Goal: Task Accomplishment & Management: Use online tool/utility

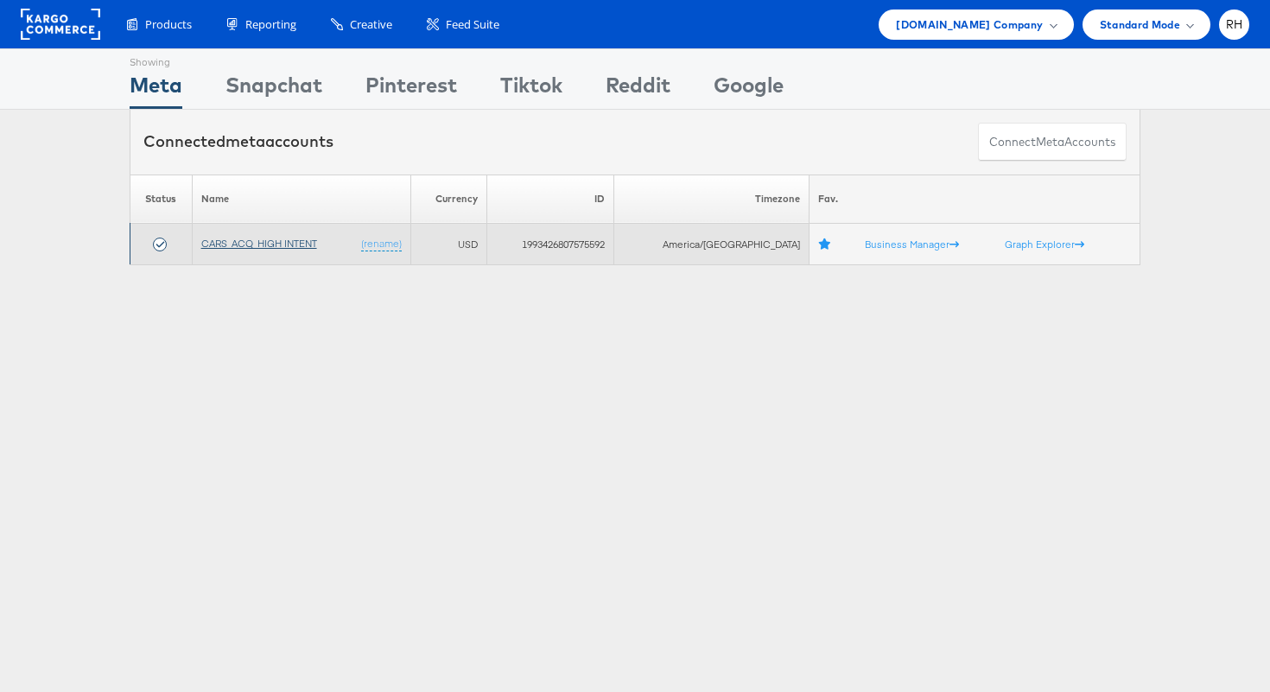
click at [297, 241] on link "CARS_ACQ_HIGH INTENT" at bounding box center [259, 243] width 116 height 13
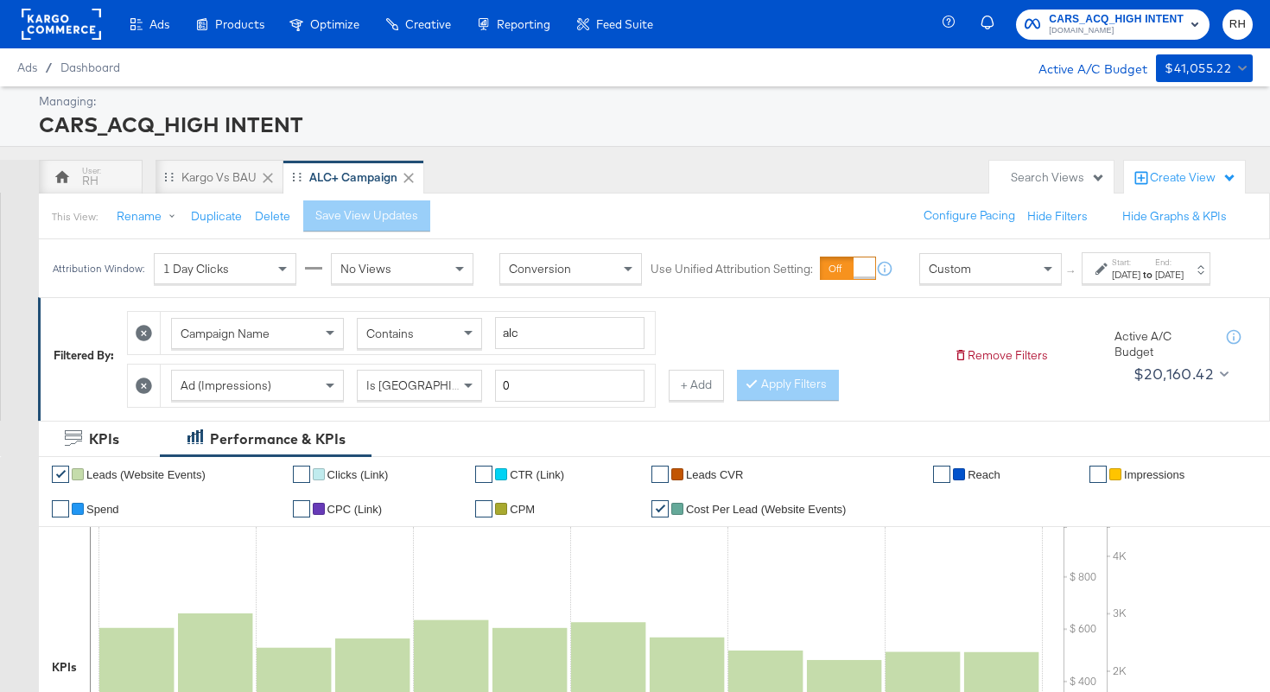
click at [1161, 282] on div "Sep 28th 2025" at bounding box center [1169, 275] width 29 height 14
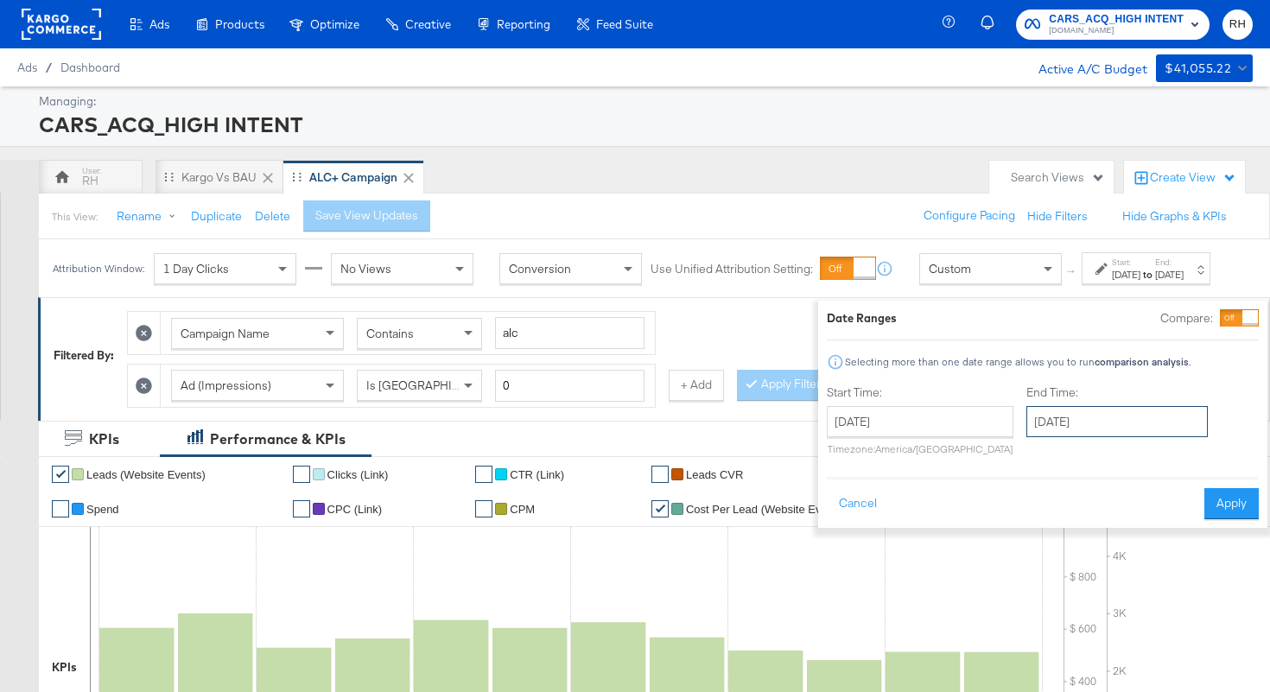
click at [1050, 422] on input "September 28th 2025" at bounding box center [1117, 421] width 181 height 31
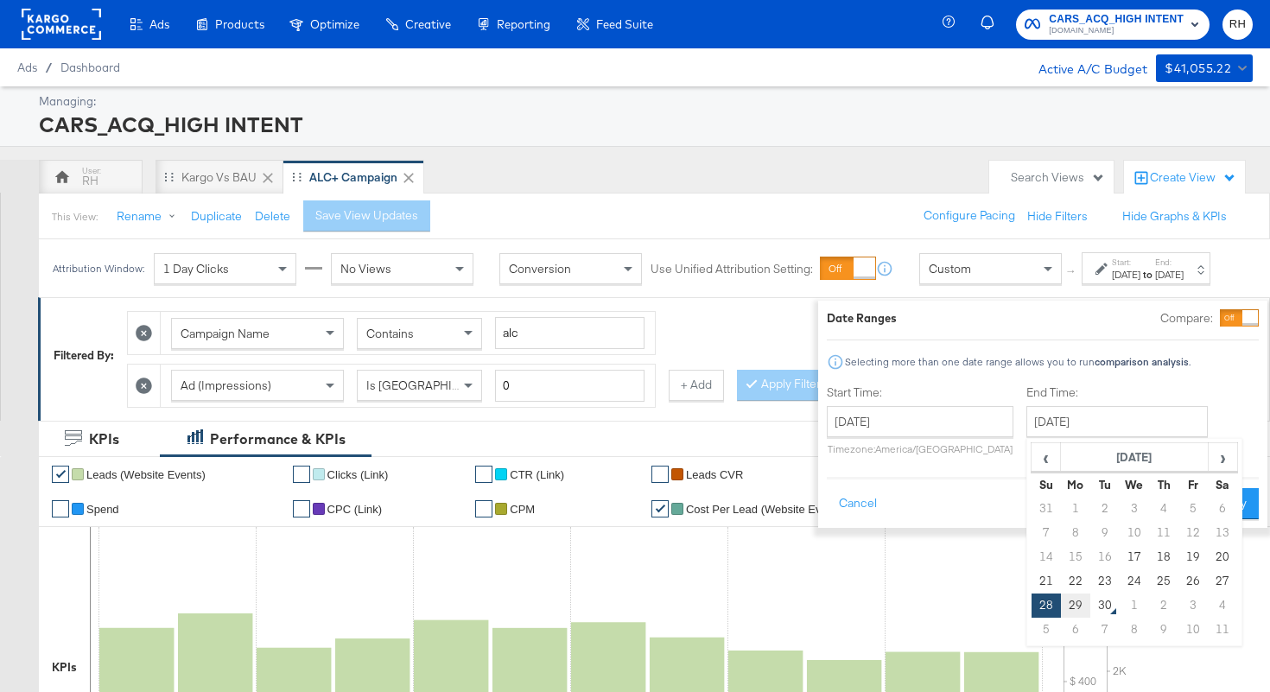
click at [1061, 600] on td "29" at bounding box center [1075, 606] width 29 height 24
type input "September 29th 2025"
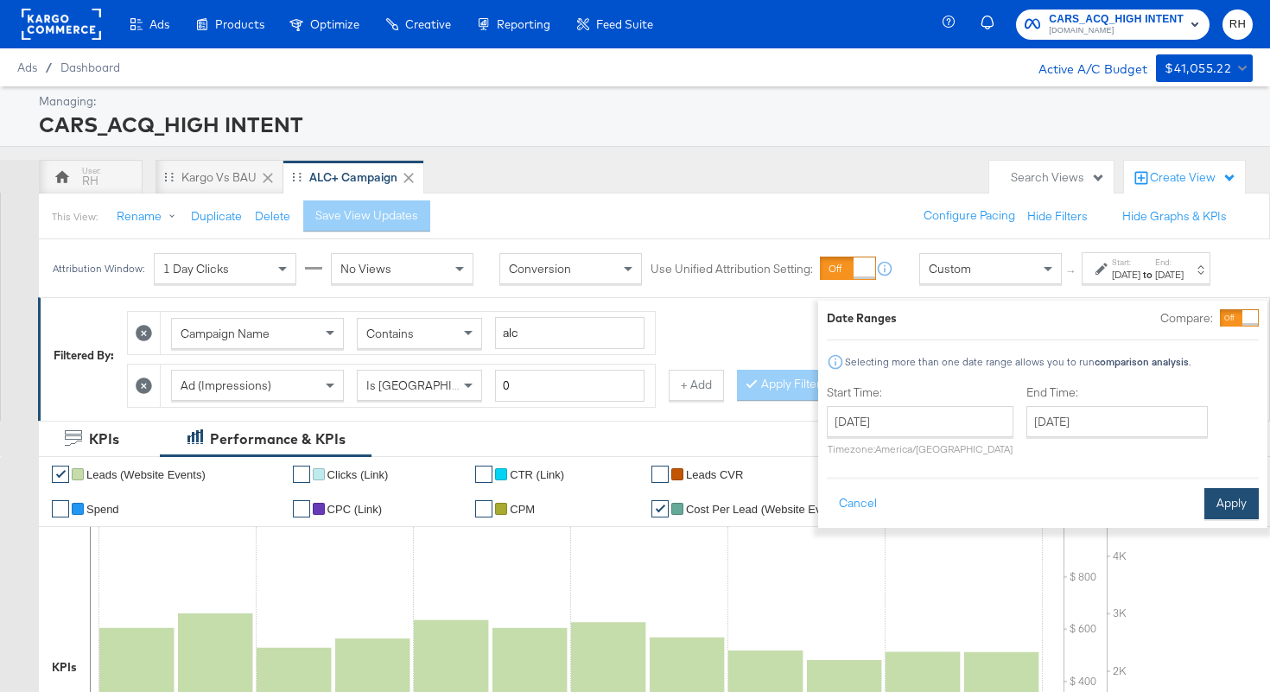
click at [1205, 506] on button "Apply" at bounding box center [1232, 503] width 54 height 31
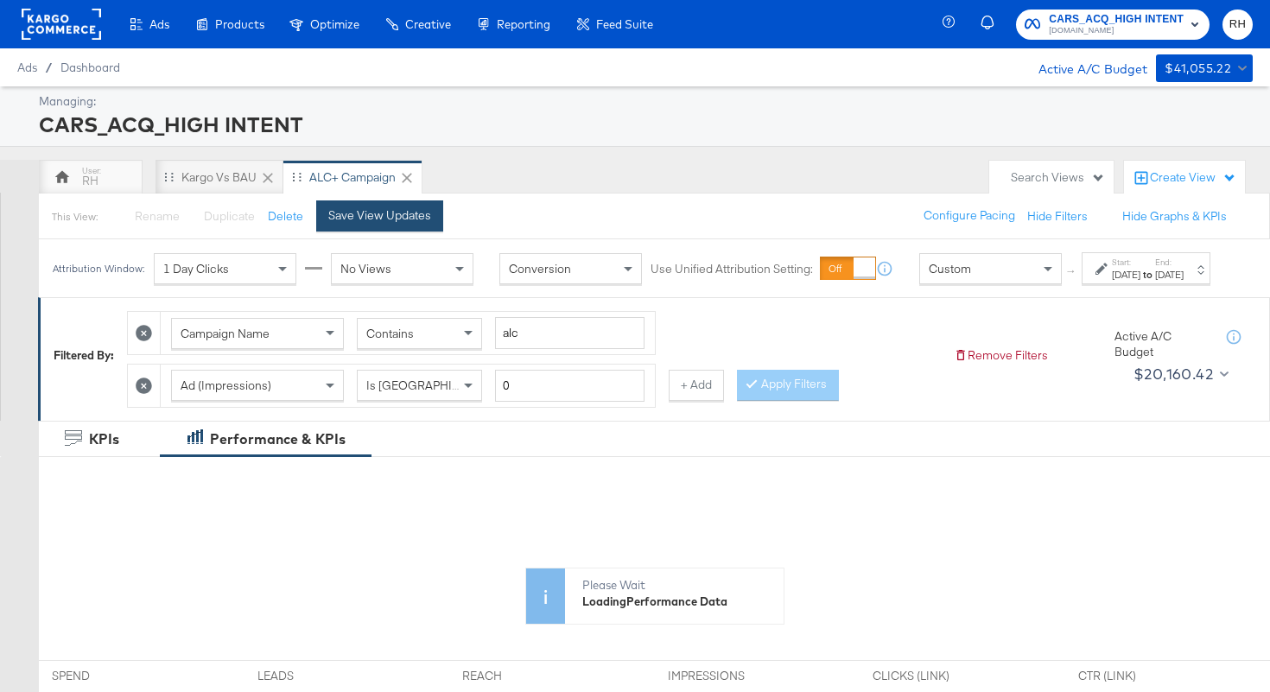
click at [428, 226] on button "Save View Updates" at bounding box center [379, 215] width 127 height 31
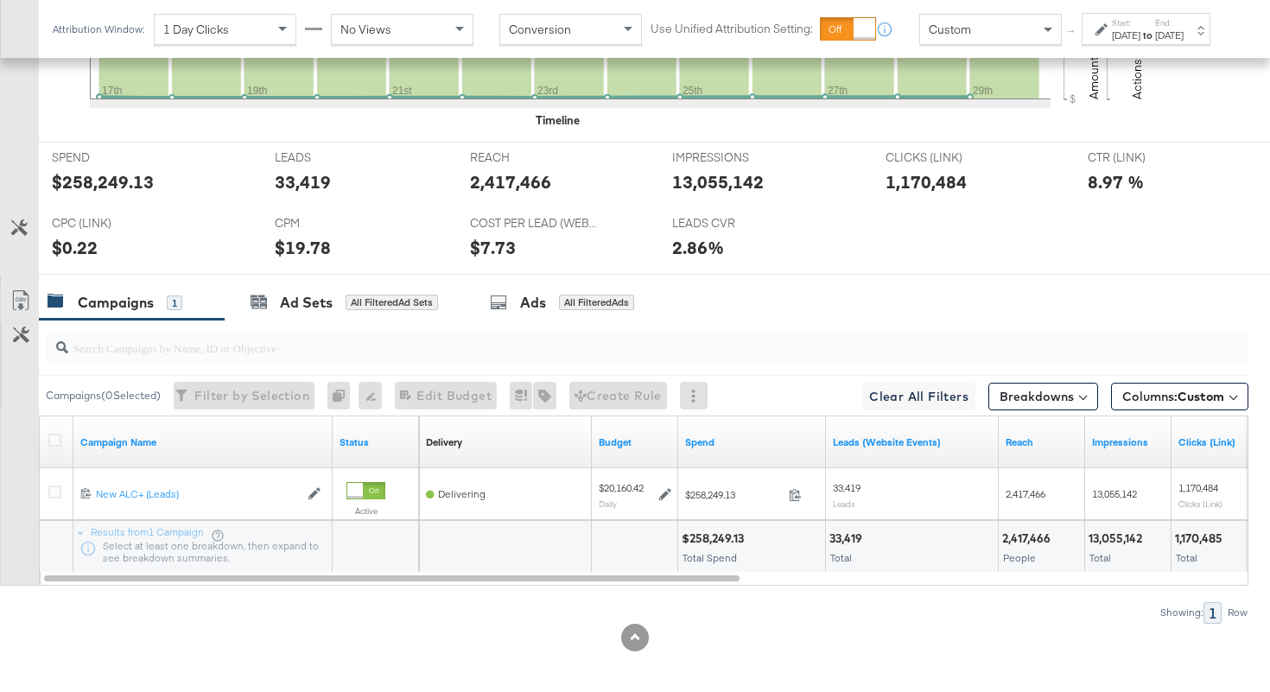
scroll to position [710, 0]
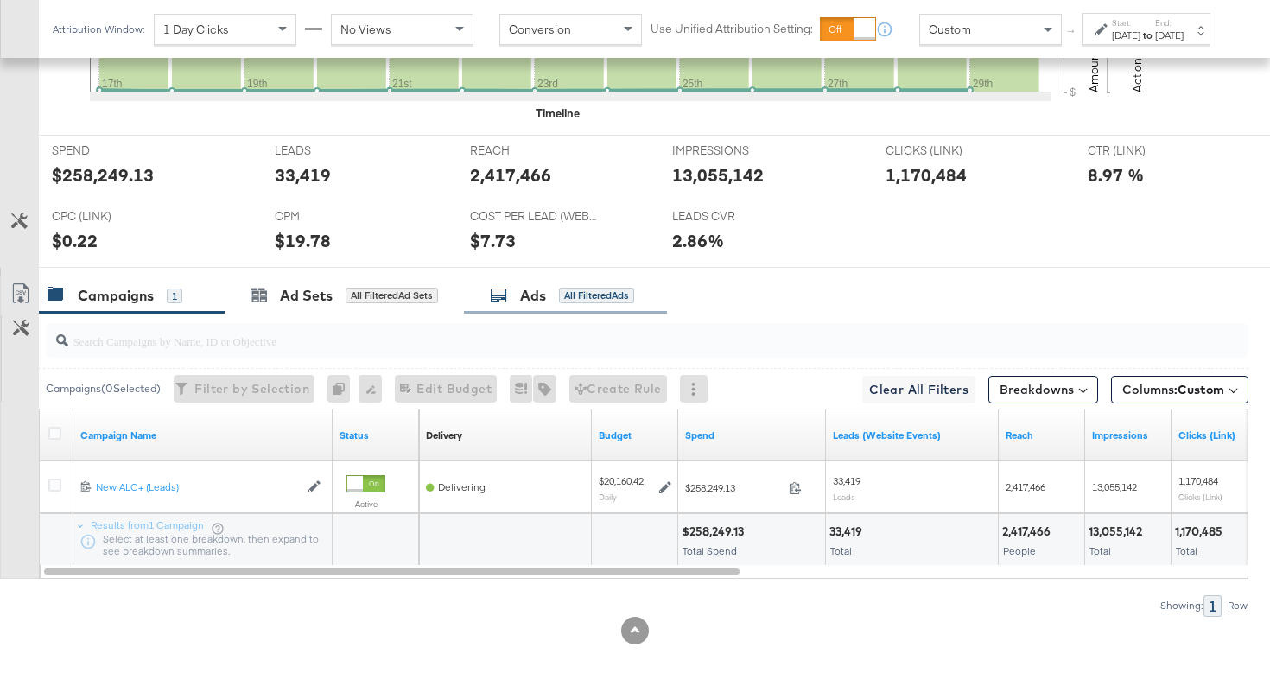
click at [607, 301] on div "All Filtered Ads" at bounding box center [596, 296] width 75 height 16
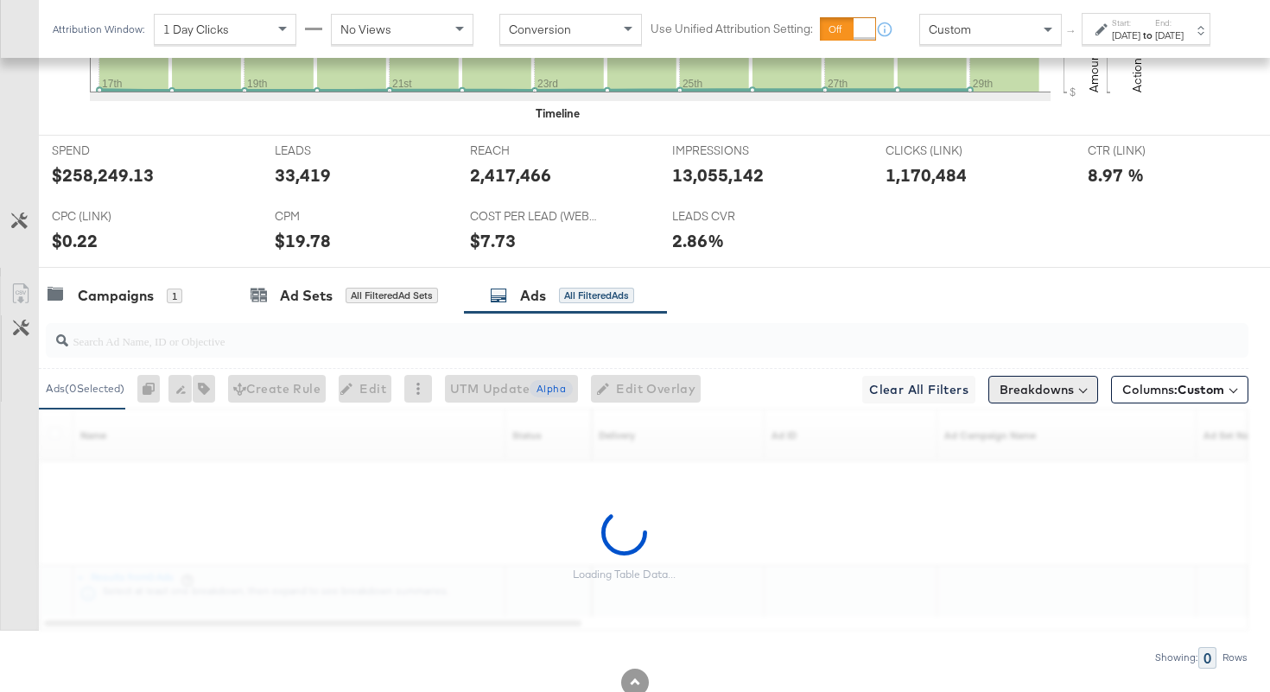
click at [1065, 401] on button "Breakdowns" at bounding box center [1044, 390] width 110 height 28
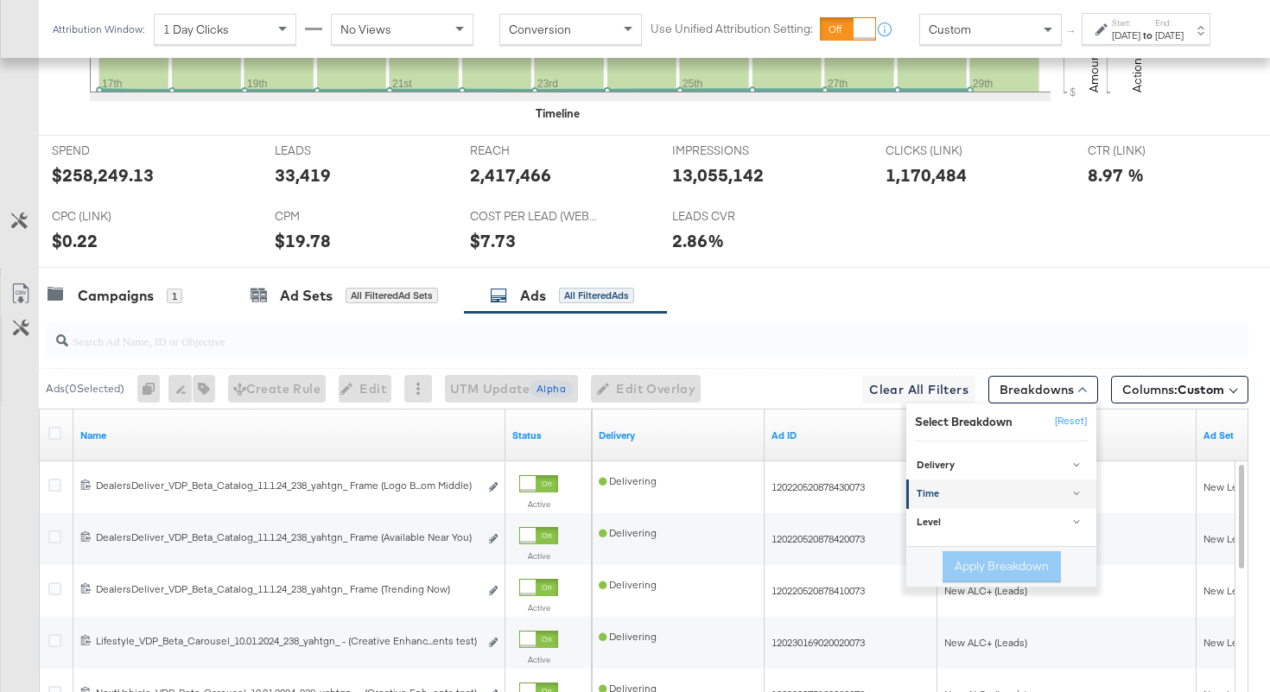
click at [977, 498] on div "Time" at bounding box center [1003, 494] width 172 height 14
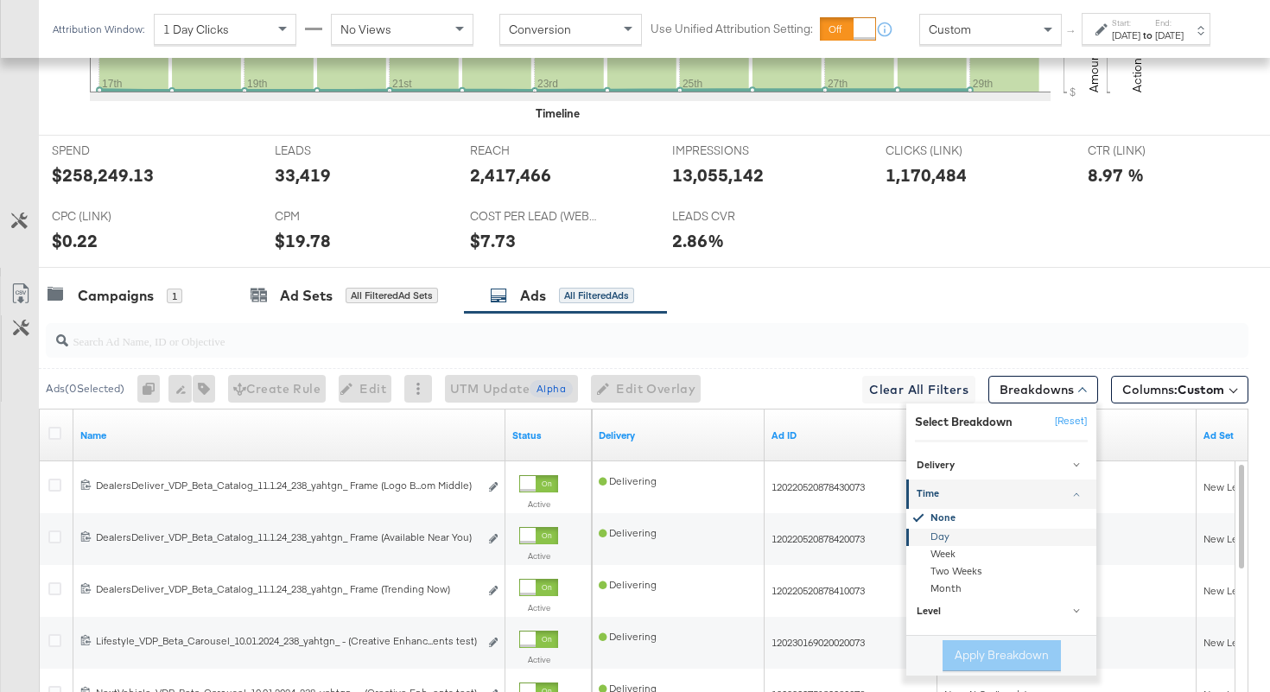
click at [939, 537] on div "Day" at bounding box center [1003, 536] width 188 height 17
click at [964, 653] on button "Apply Breakdown" at bounding box center [1002, 655] width 118 height 31
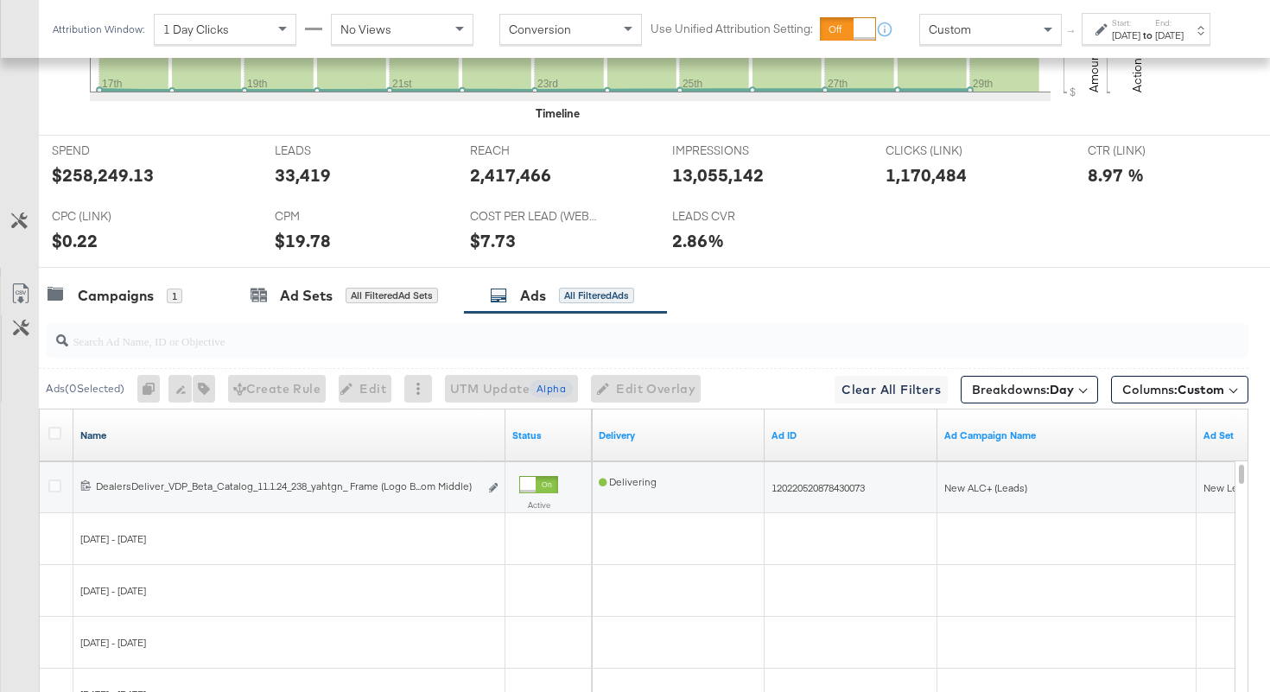
click at [127, 437] on link "Name" at bounding box center [289, 436] width 418 height 14
click at [127, 437] on link "Name ↓" at bounding box center [289, 436] width 418 height 14
click at [56, 436] on icon at bounding box center [54, 433] width 13 height 13
click at [0, 0] on input "checkbox" at bounding box center [0, 0] width 0 height 0
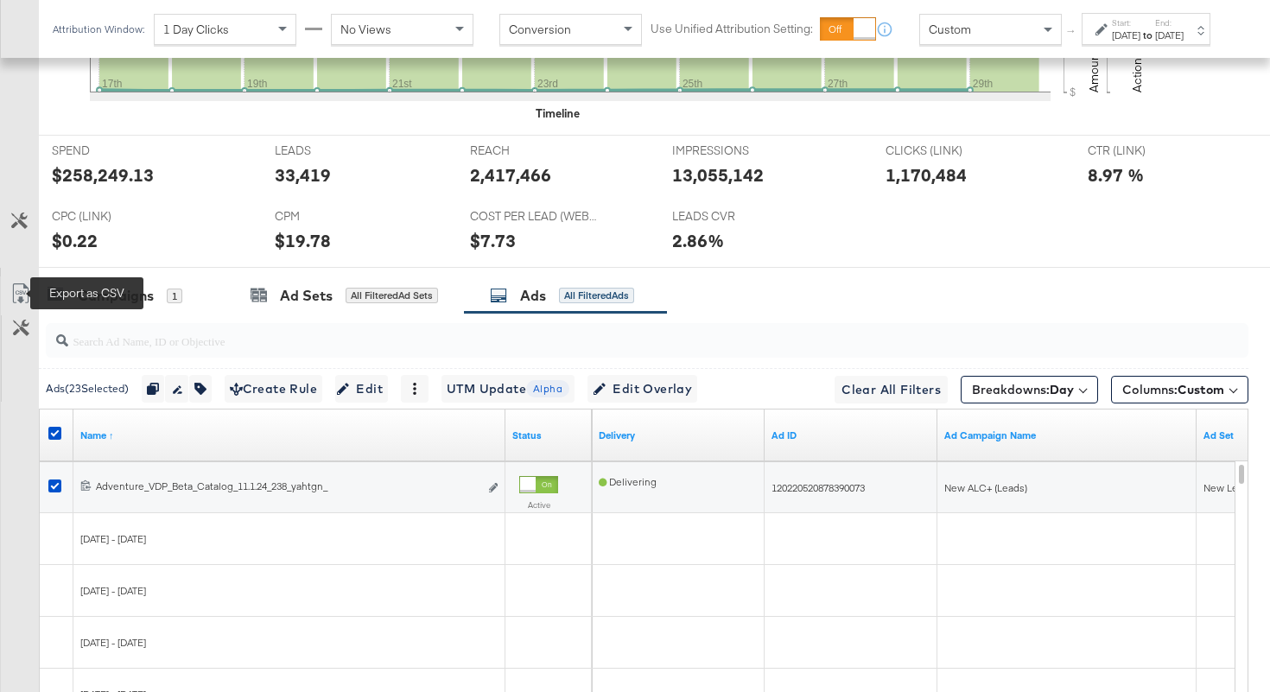
click at [19, 296] on icon at bounding box center [20, 293] width 21 height 21
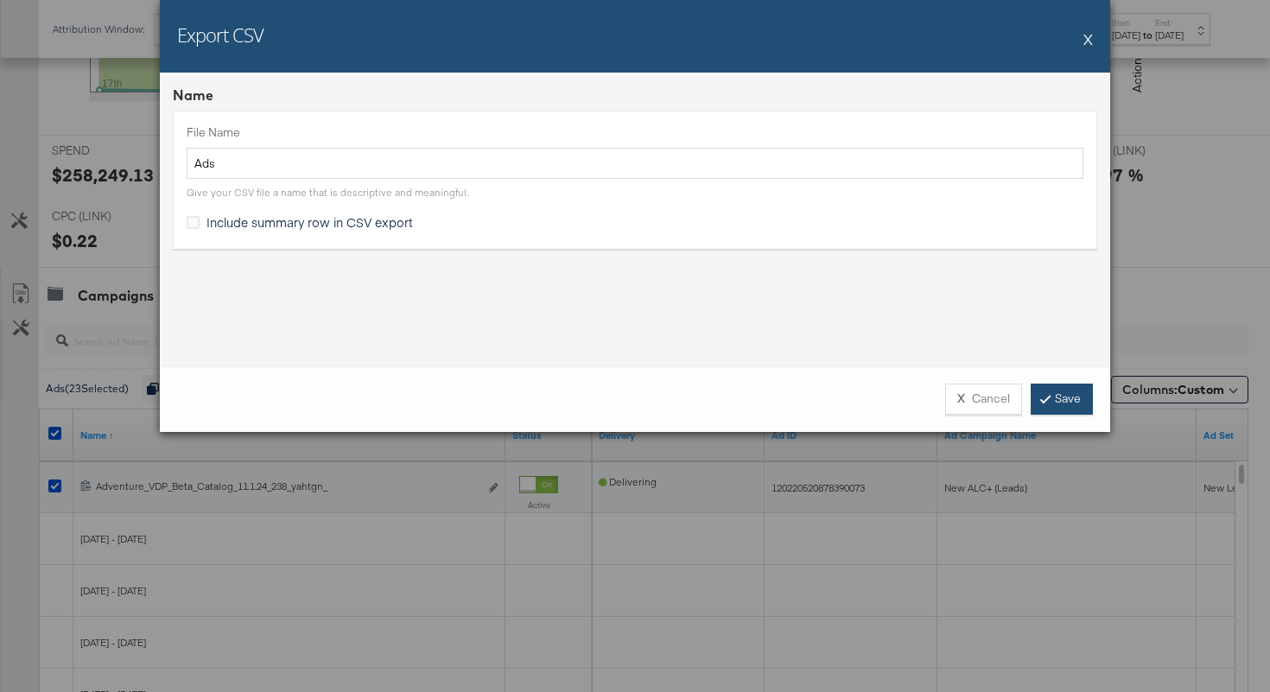
click at [1075, 396] on link "Save" at bounding box center [1062, 399] width 62 height 31
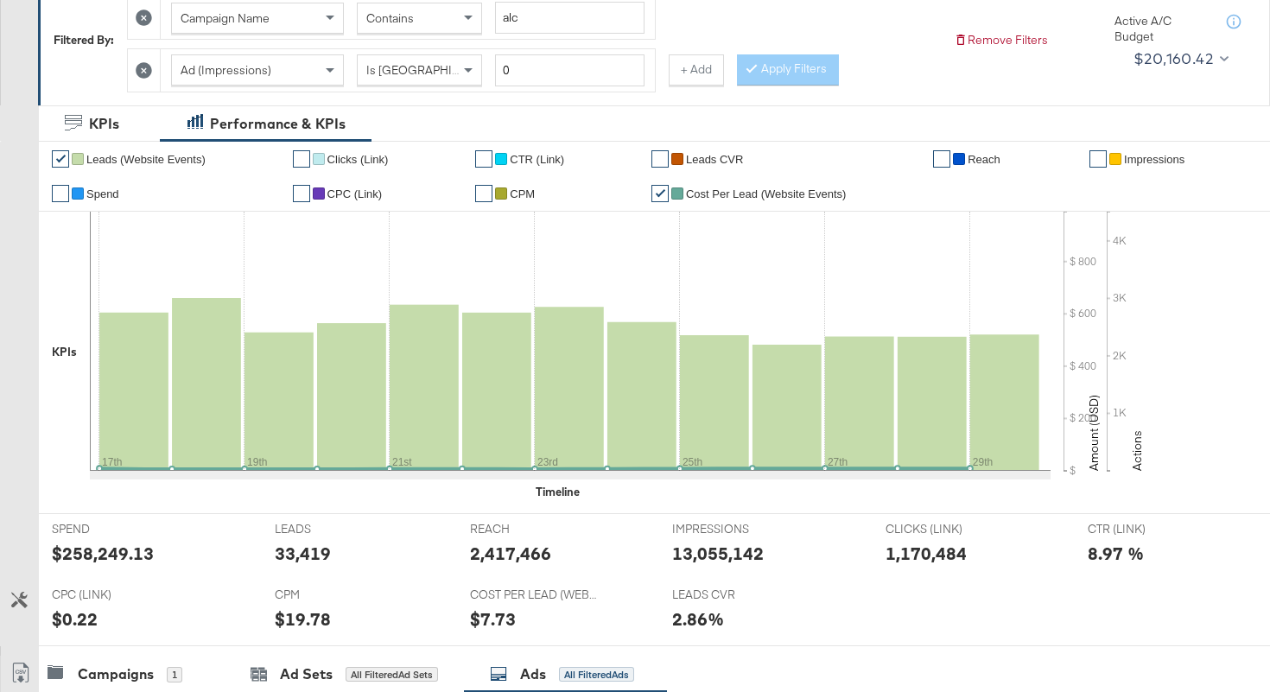
scroll to position [213, 0]
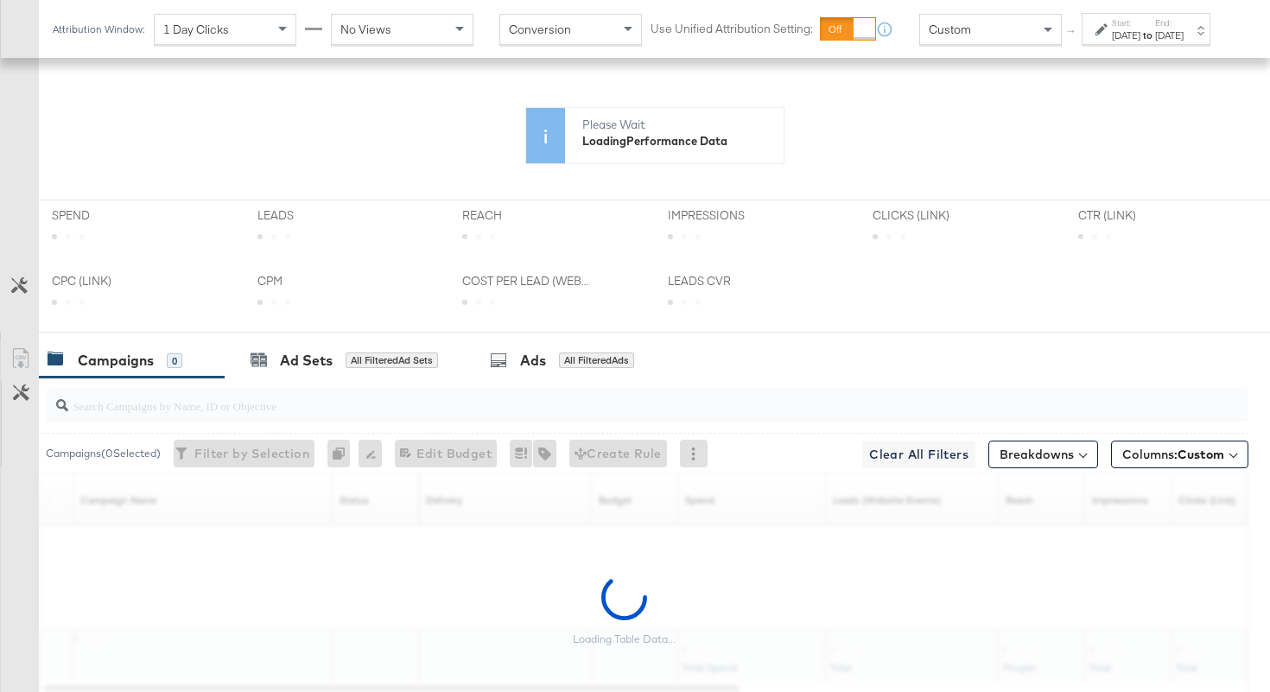
scroll to position [468, 0]
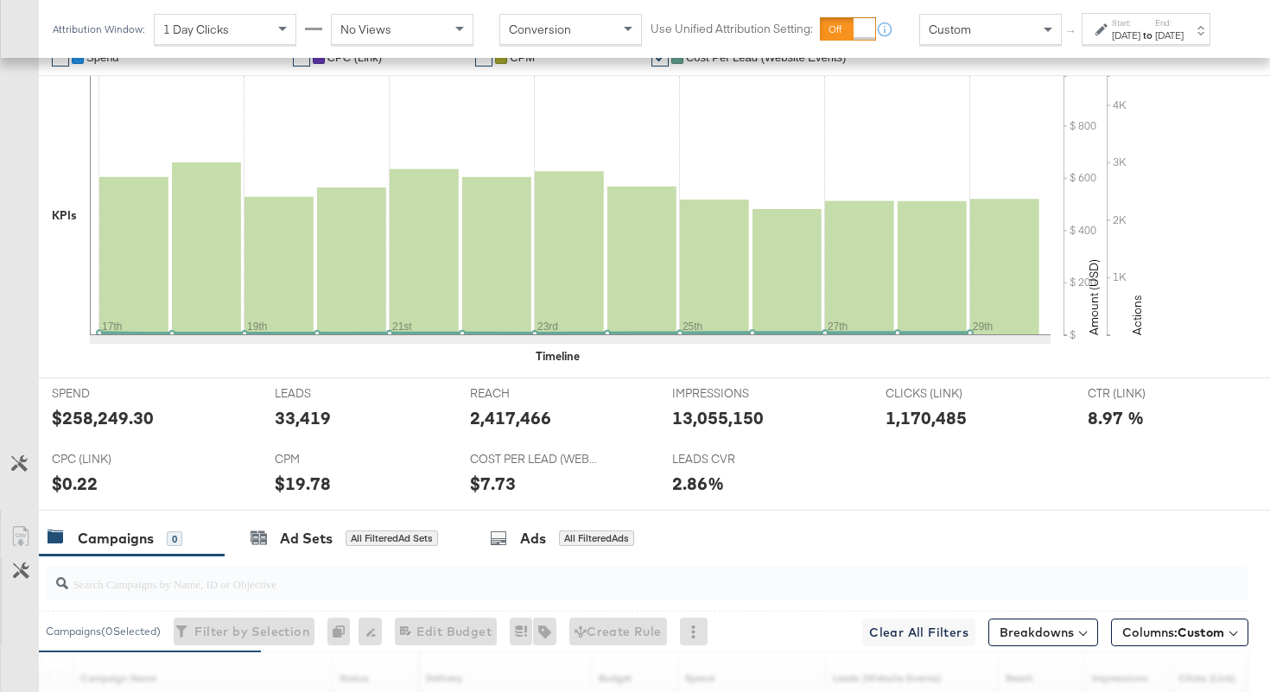
click at [503, 422] on div "2,417,466" at bounding box center [510, 417] width 81 height 25
copy div "2,417,466"
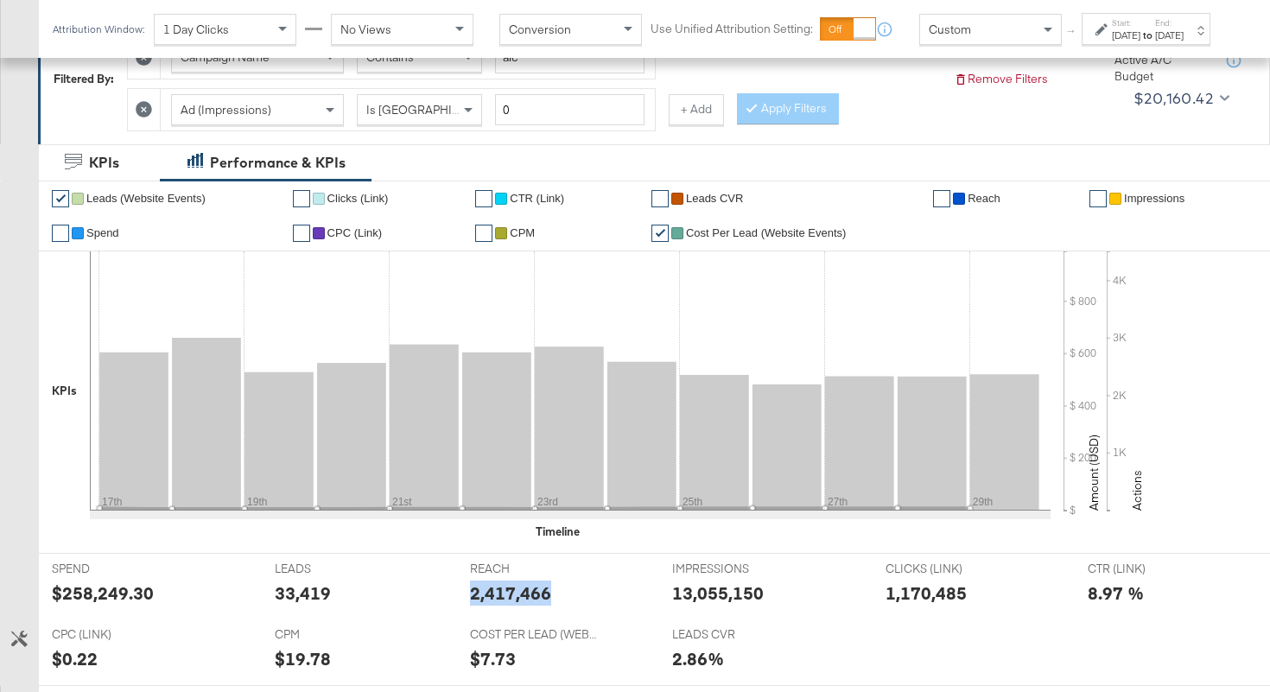
scroll to position [250, 0]
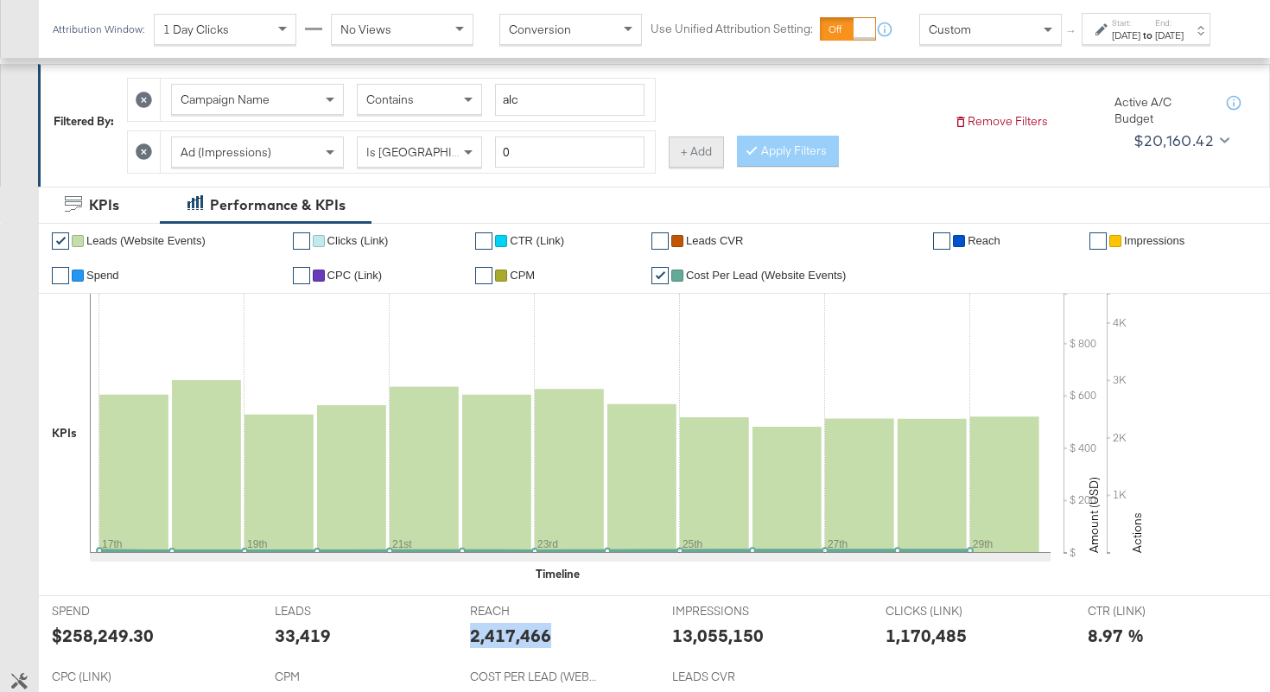
click at [673, 159] on button "+ Add" at bounding box center [696, 152] width 55 height 31
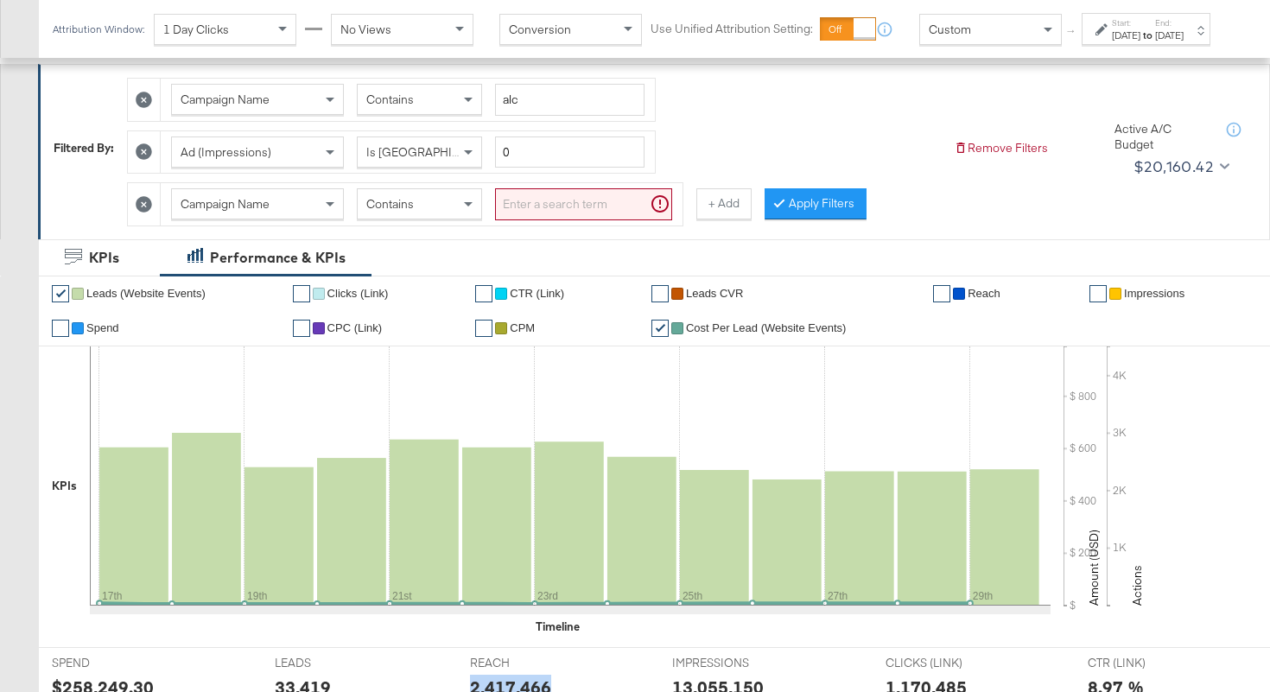
click at [302, 208] on div "Campaign Name" at bounding box center [257, 203] width 171 height 29
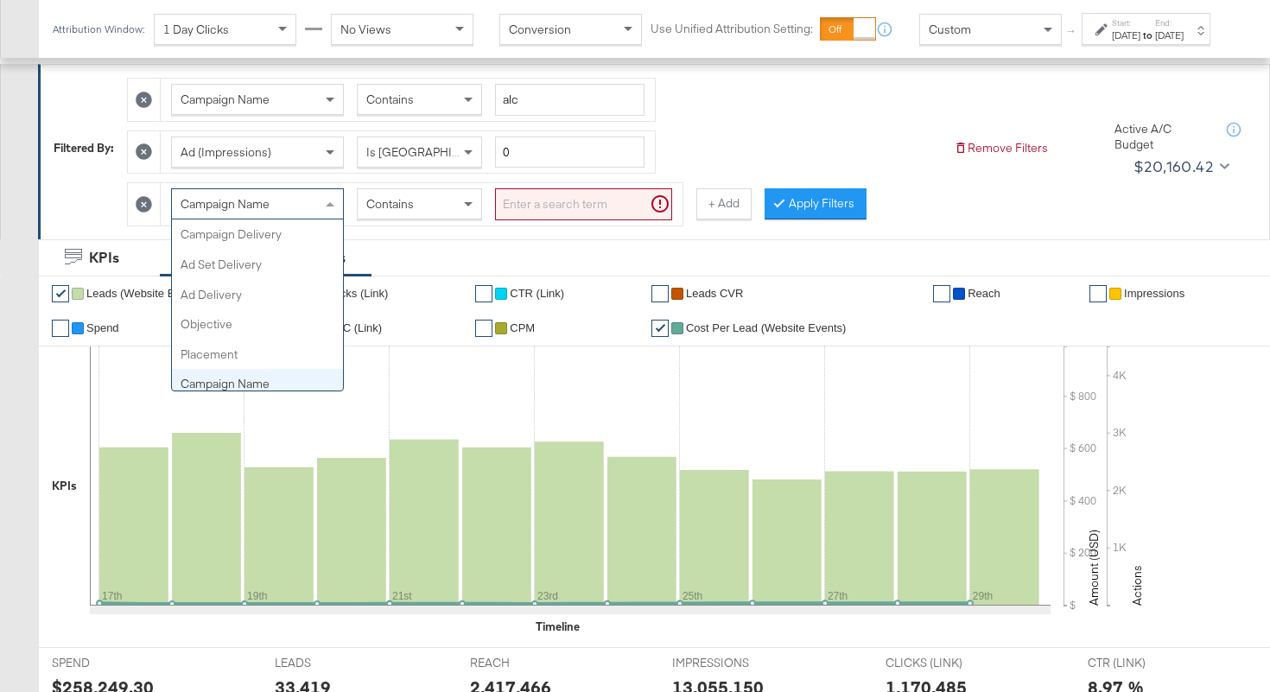
scroll to position [150, 0]
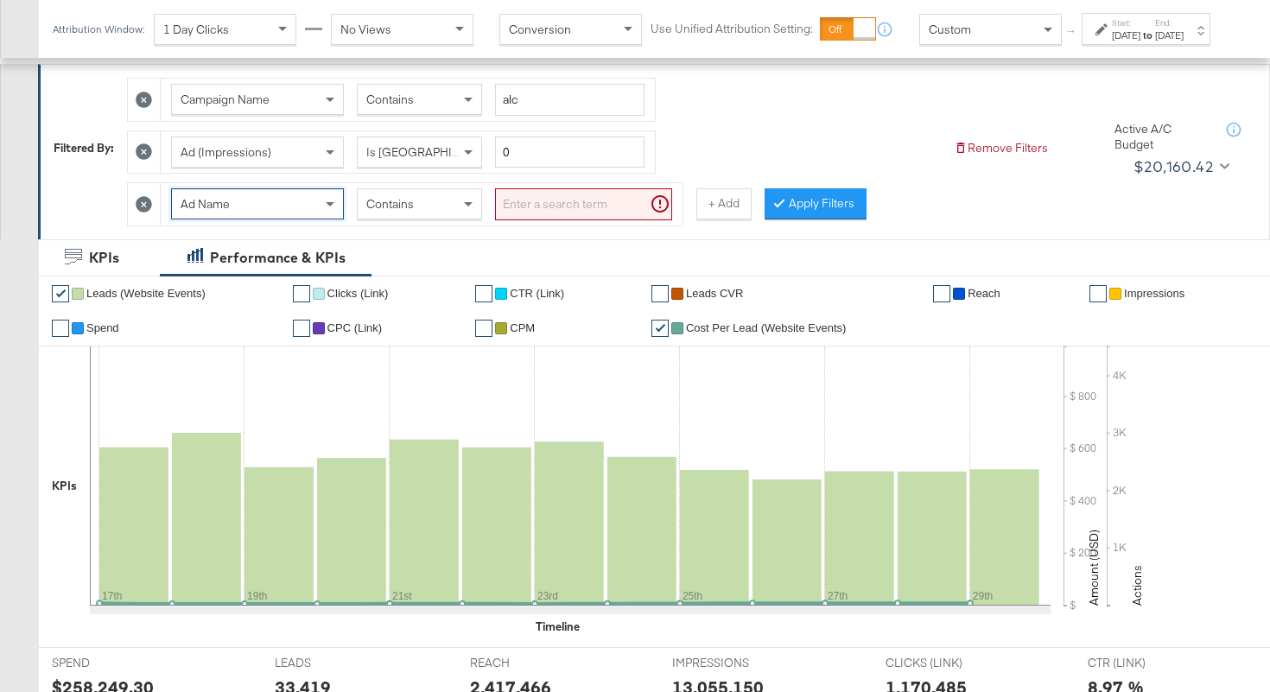
click at [377, 207] on span "Contains" at bounding box center [390, 204] width 48 height 16
click at [525, 207] on input "search" at bounding box center [583, 204] width 177 height 32
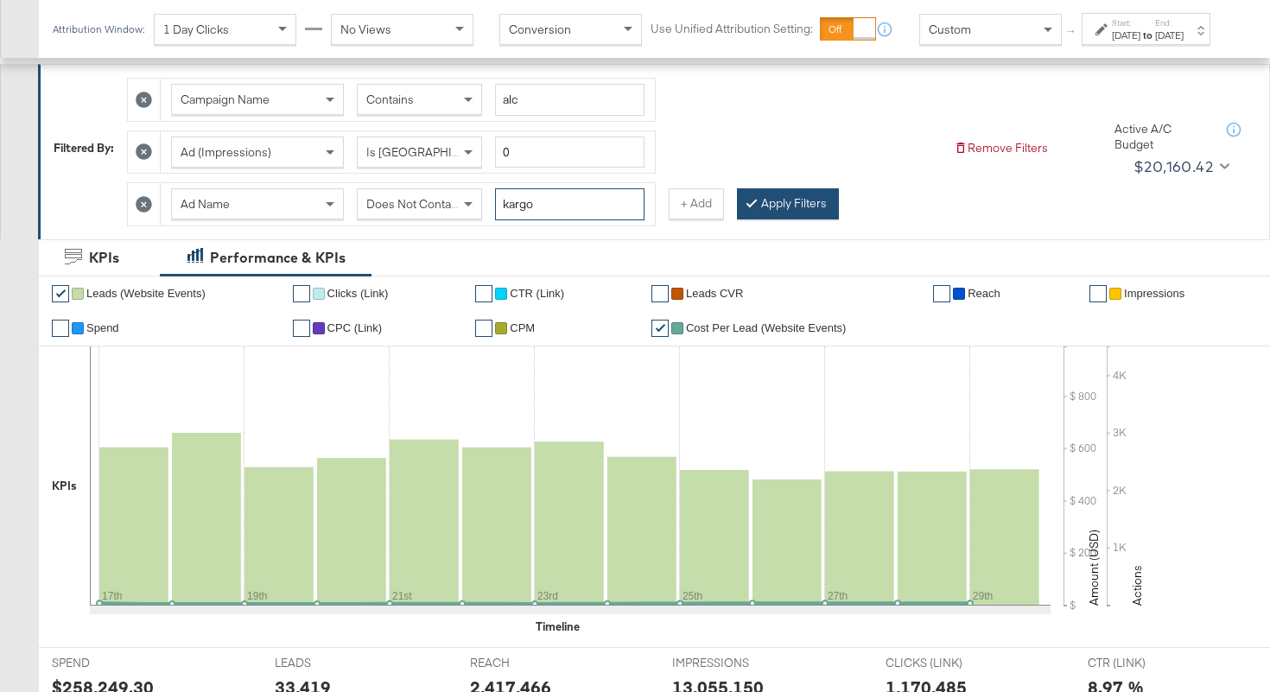
type input "kargo"
click at [754, 212] on button "Apply Filters" at bounding box center [788, 203] width 102 height 31
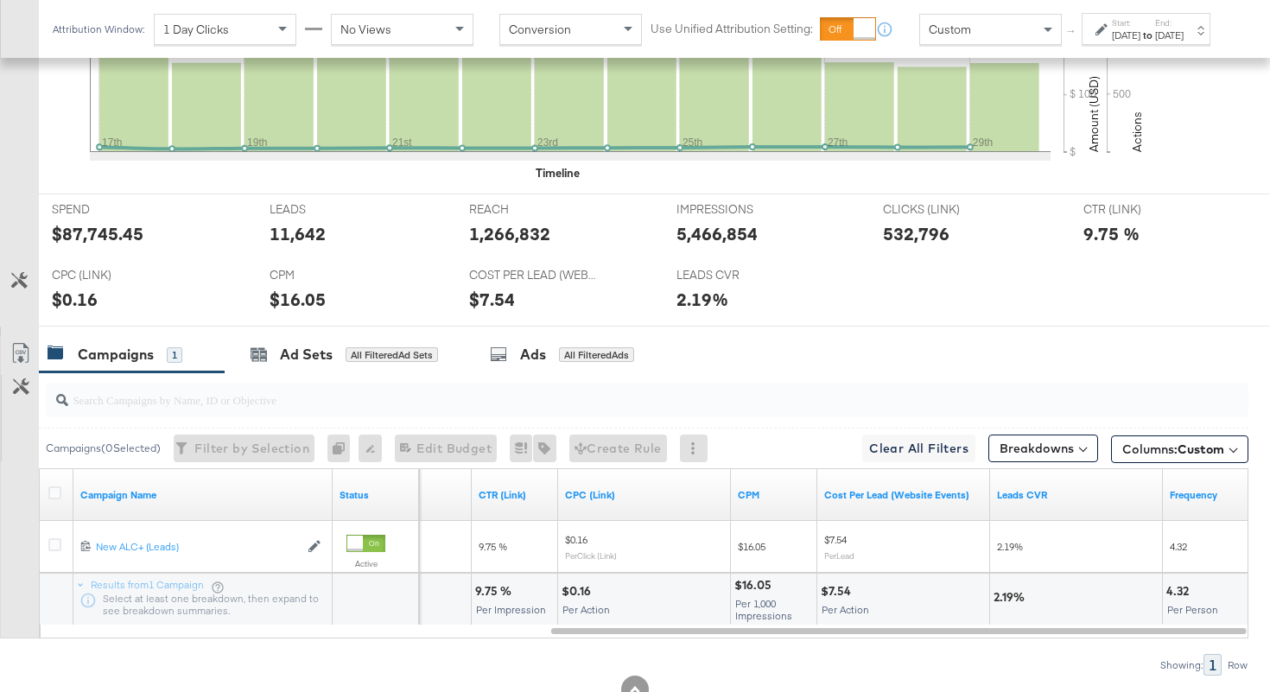
scroll to position [658, 0]
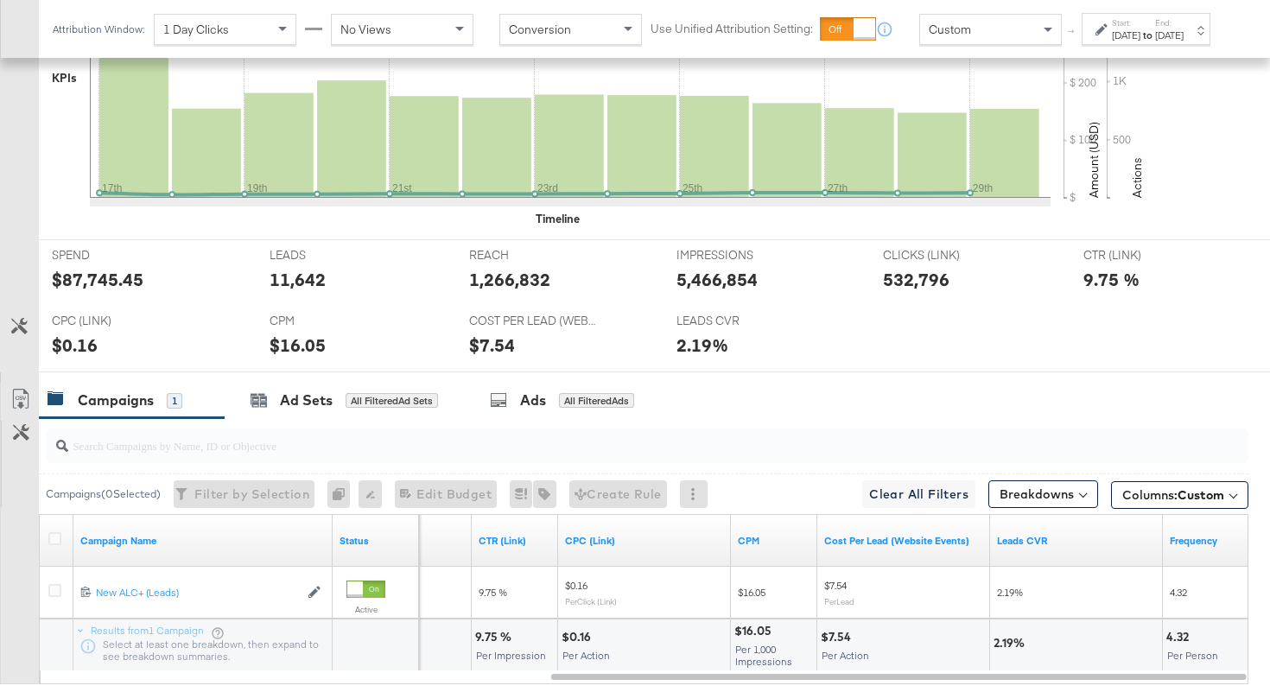
click at [504, 277] on div "1,266,832" at bounding box center [509, 279] width 81 height 25
copy div "1,266,832"
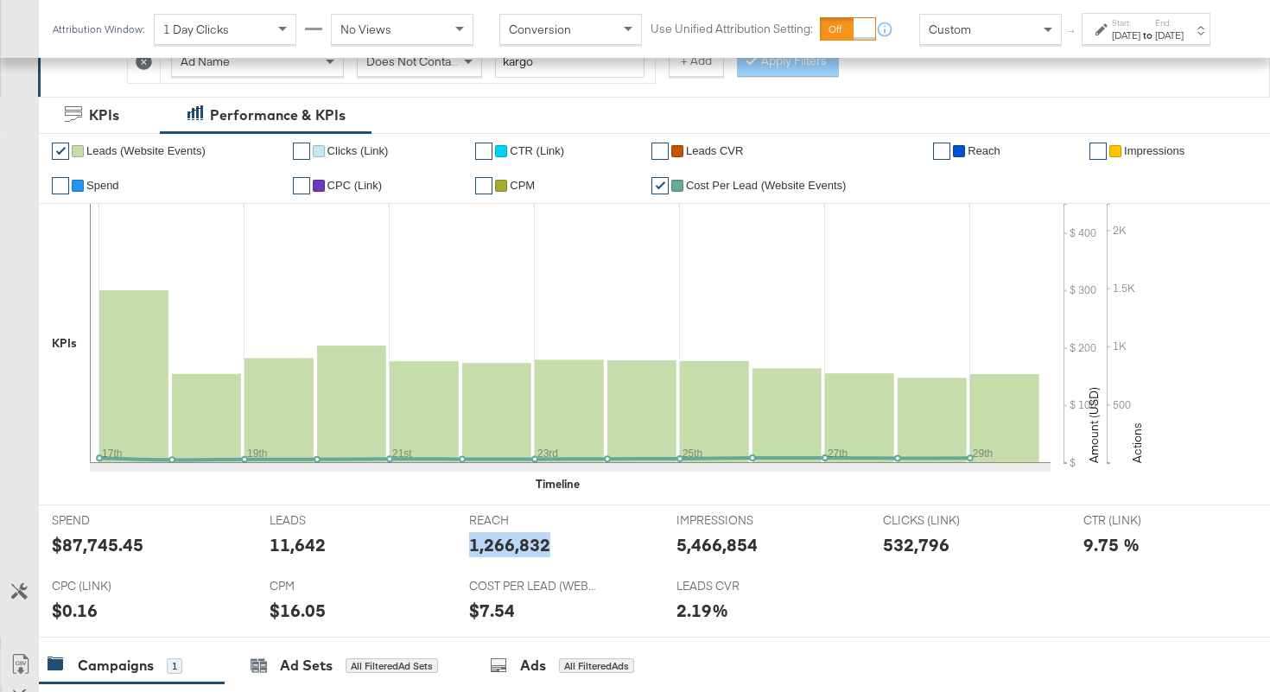
scroll to position [305, 0]
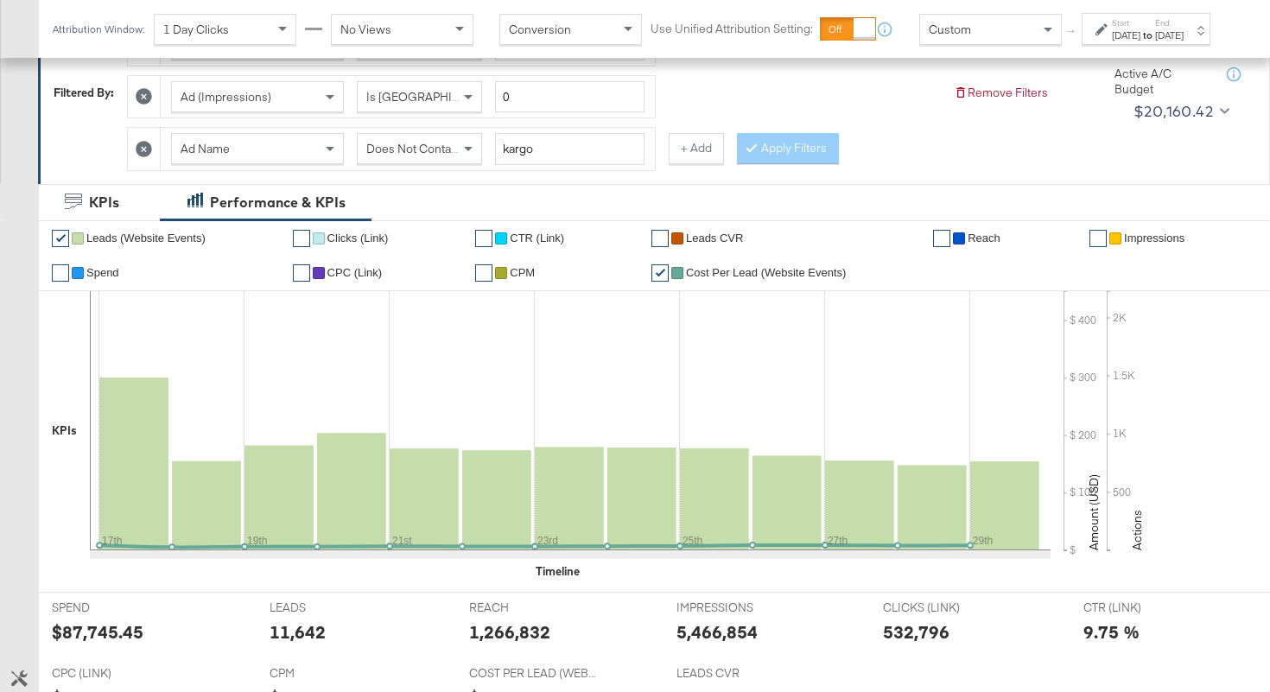
click at [441, 148] on span "Does Not Contain" at bounding box center [413, 149] width 94 height 16
click at [798, 150] on button "Apply Filters" at bounding box center [788, 148] width 102 height 31
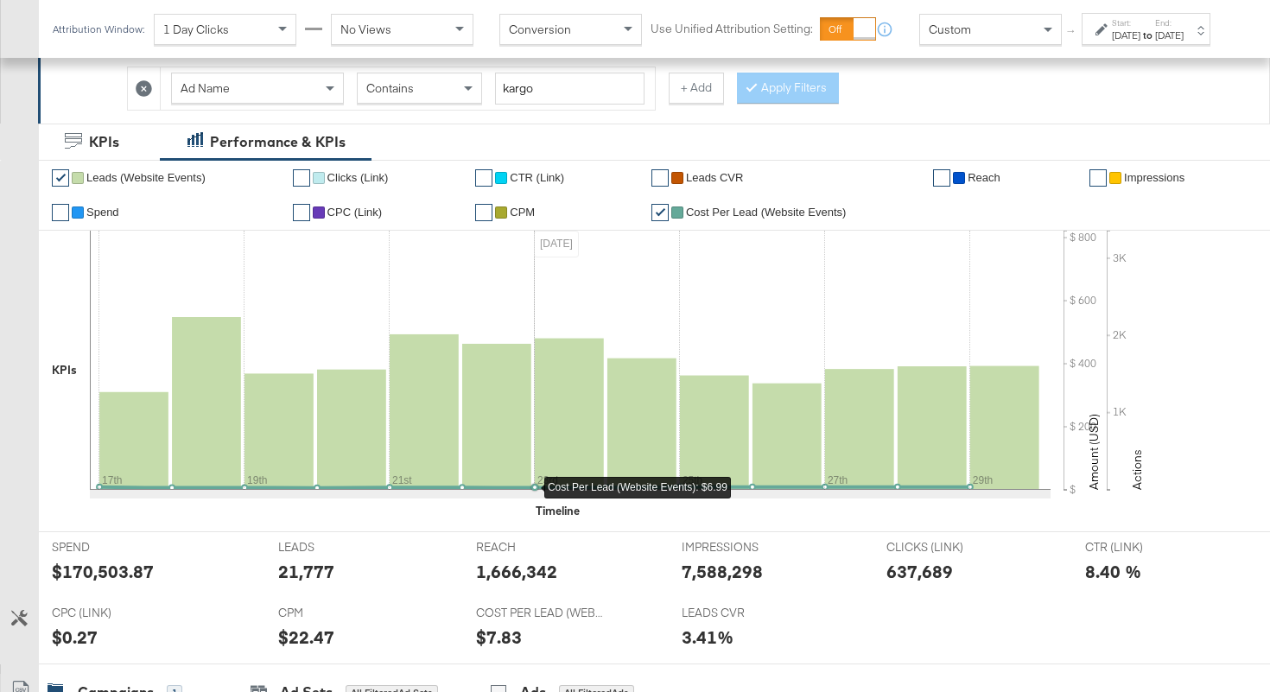
scroll to position [373, 0]
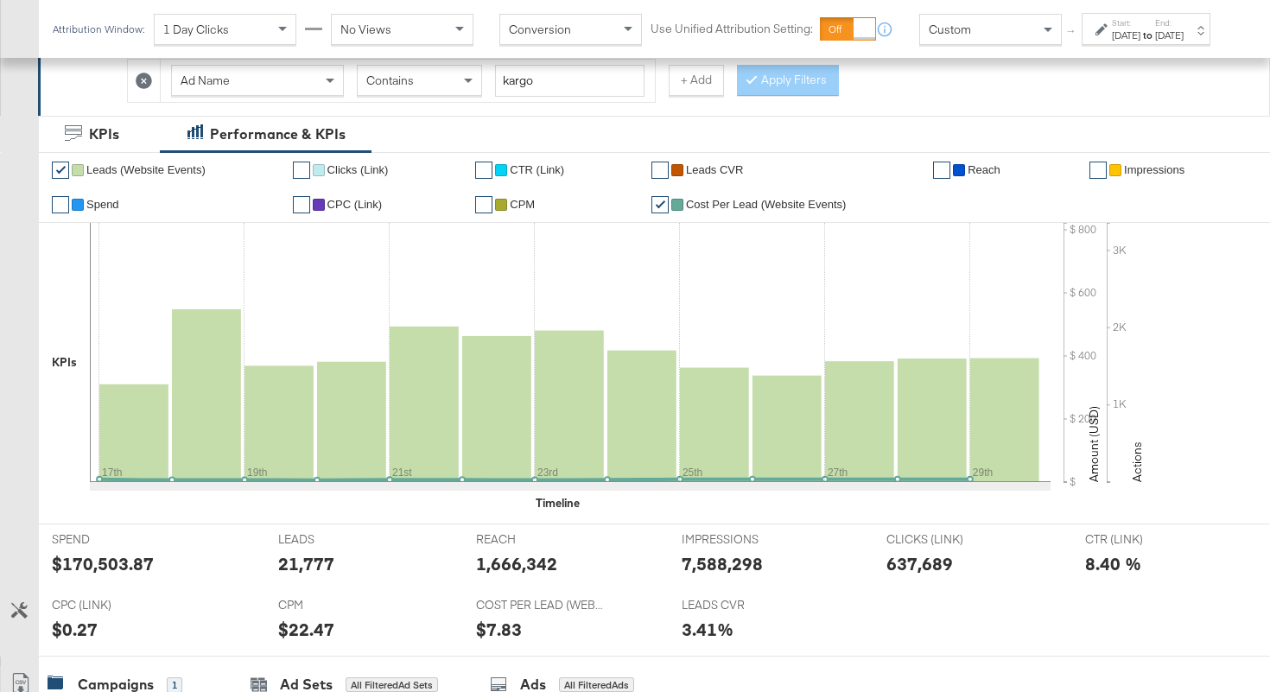
click at [497, 567] on div "1,666,342" at bounding box center [516, 563] width 81 height 25
copy div "1,666,342"
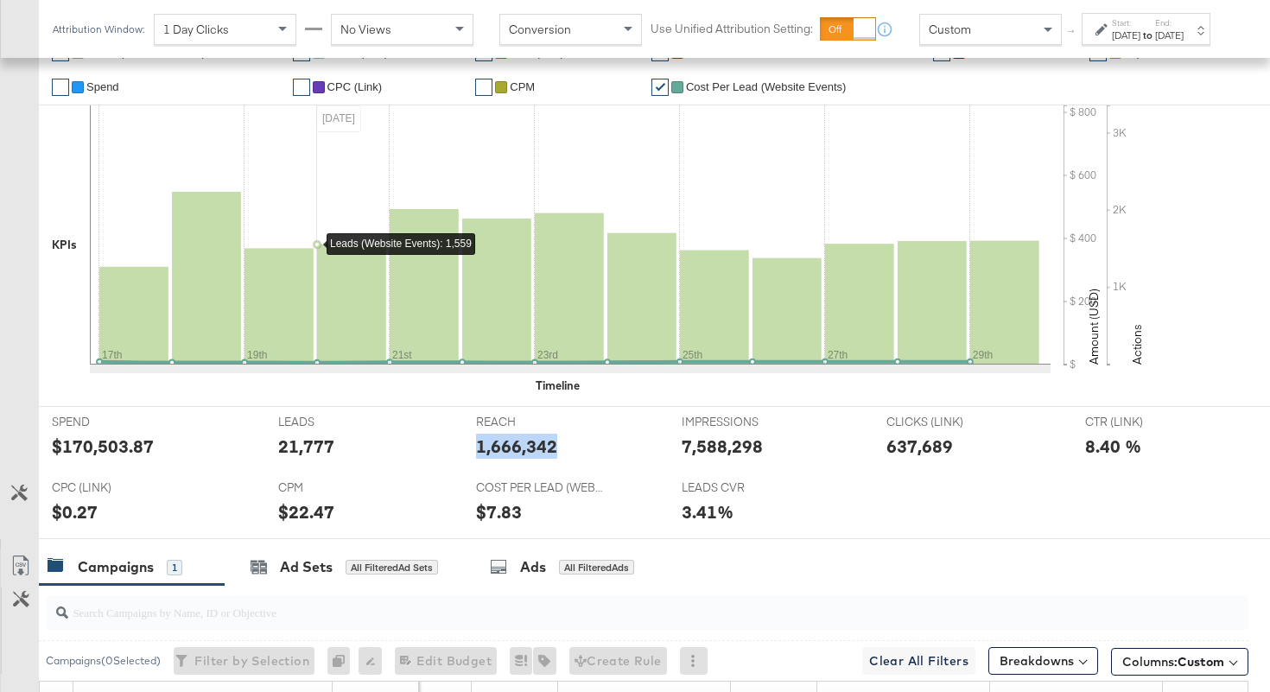
scroll to position [493, 0]
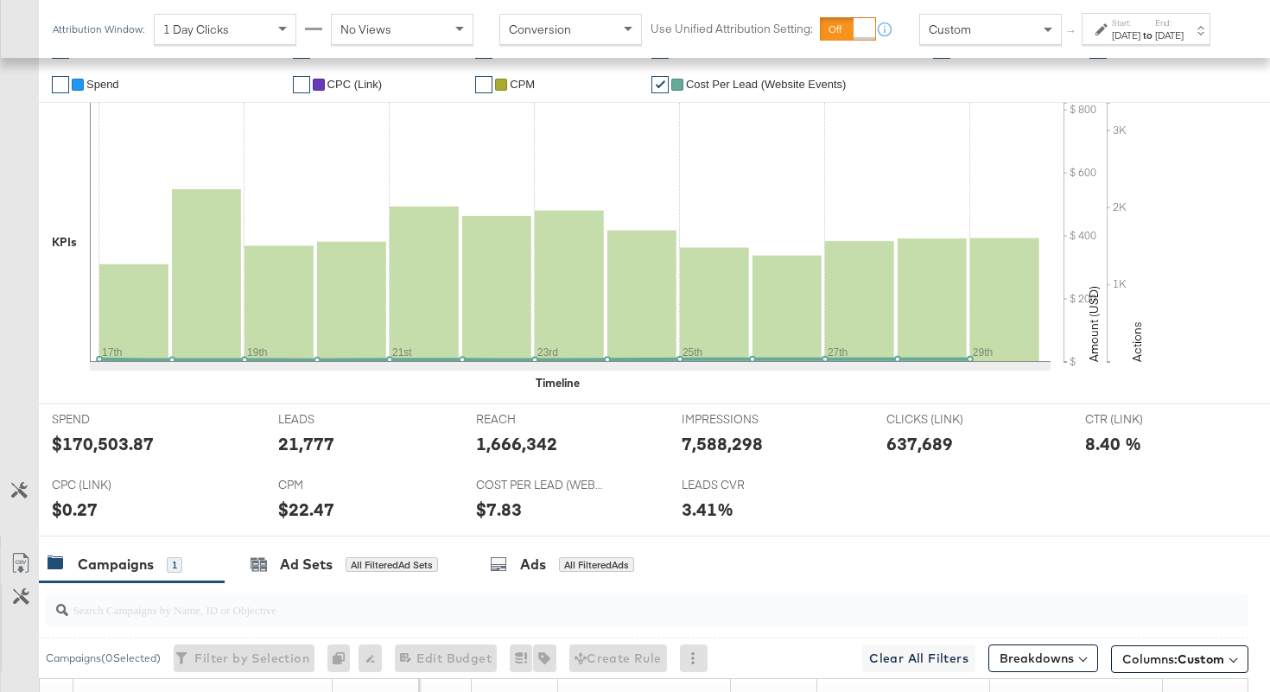
click at [302, 450] on div "21,777" at bounding box center [306, 443] width 56 height 25
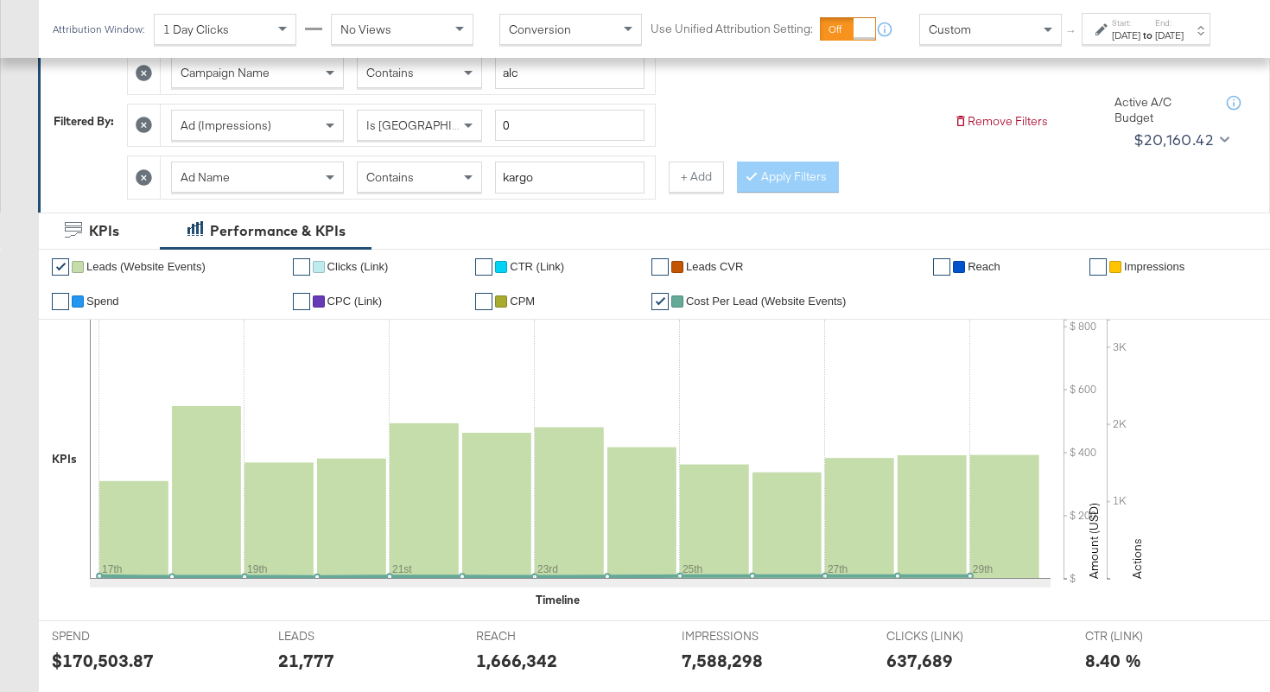
scroll to position [174, 0]
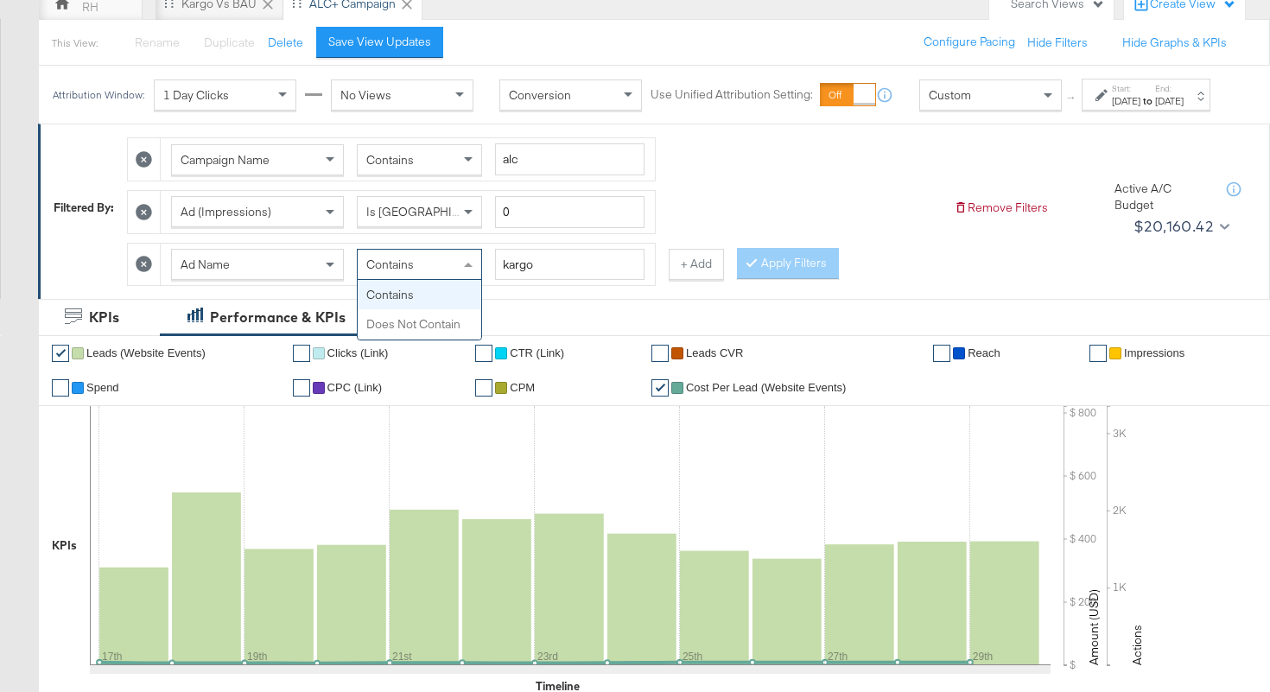
click at [407, 268] on div "Contains" at bounding box center [420, 264] width 124 height 29
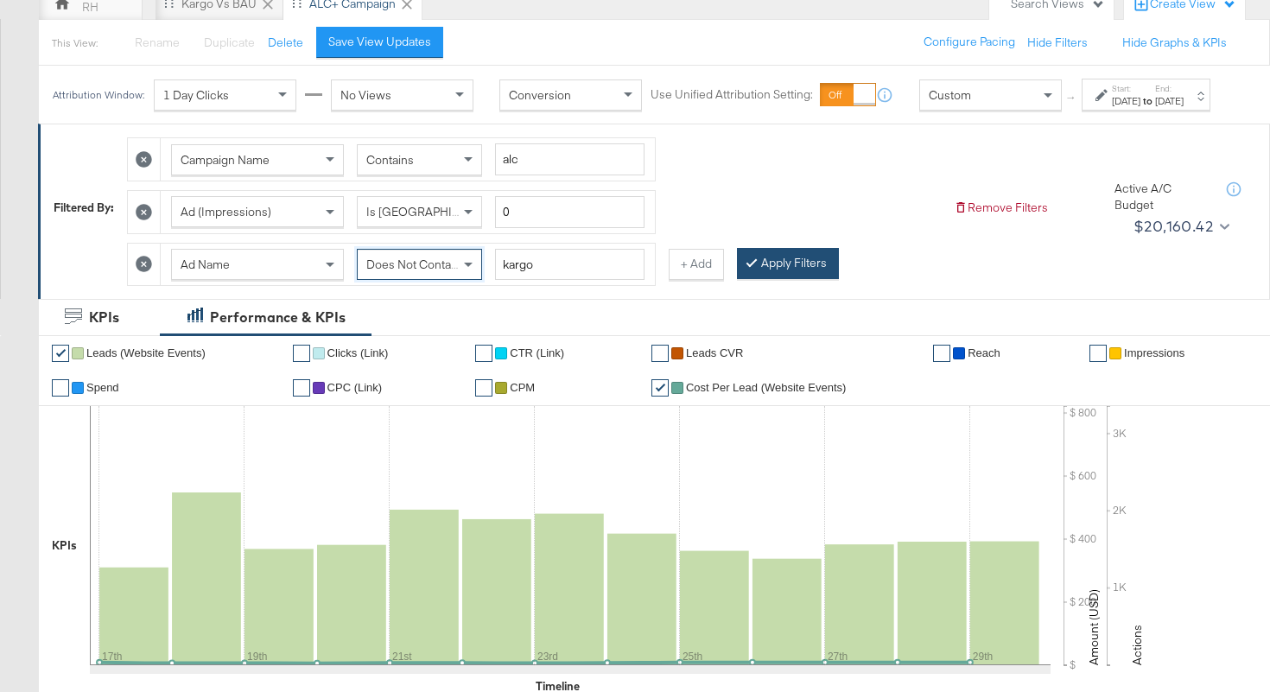
click at [759, 279] on button "Apply Filters" at bounding box center [788, 263] width 102 height 31
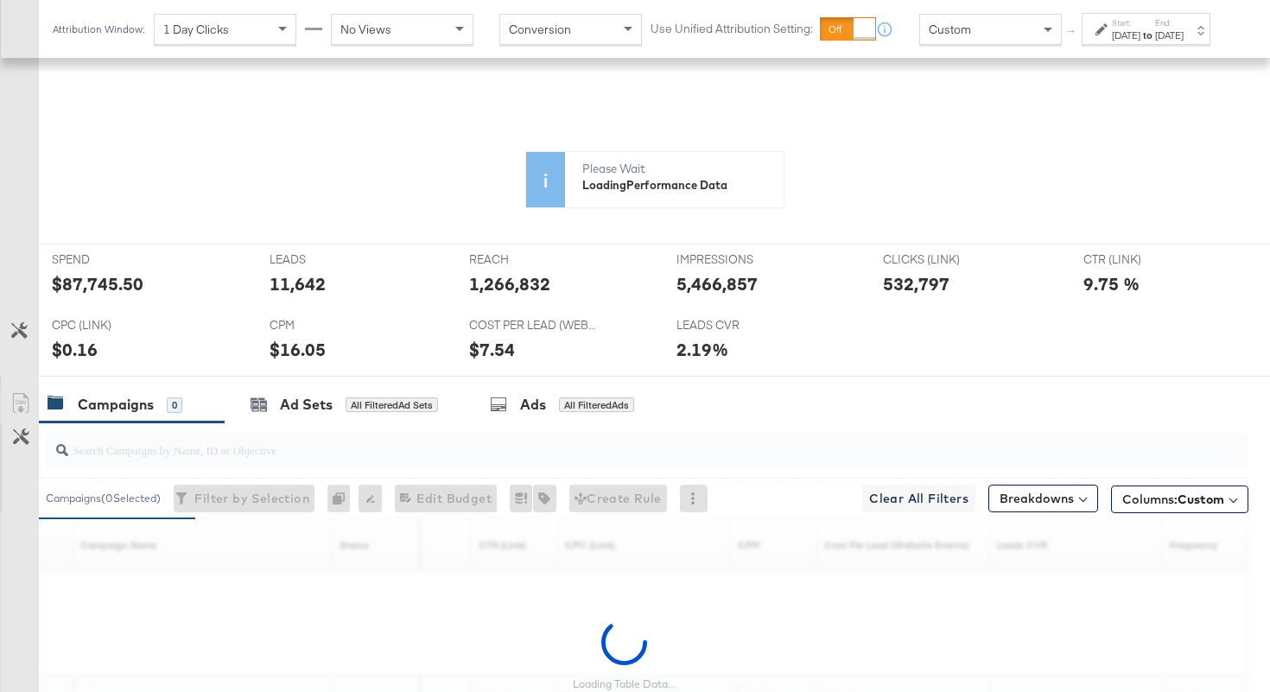
scroll to position [496, 0]
